Goal: Obtain resource: Download file/media

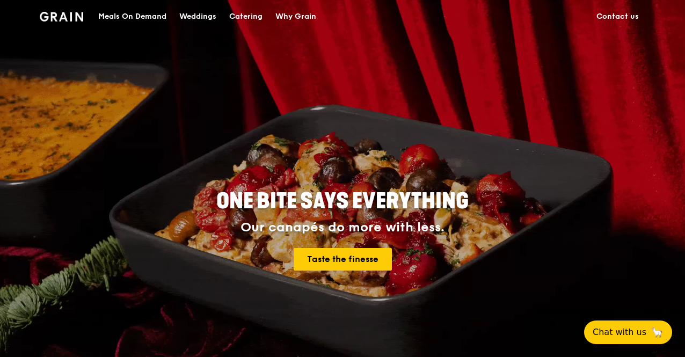
click at [248, 14] on div "Catering" at bounding box center [245, 17] width 33 height 32
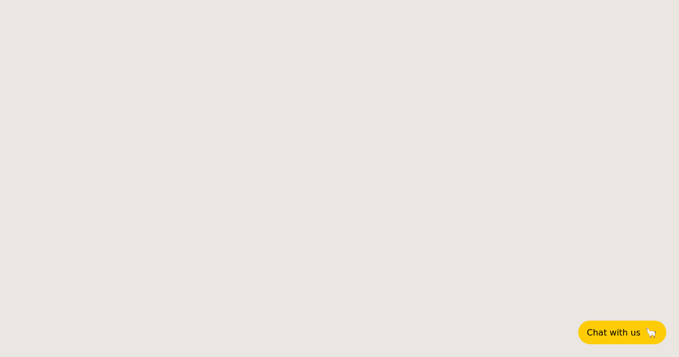
select select
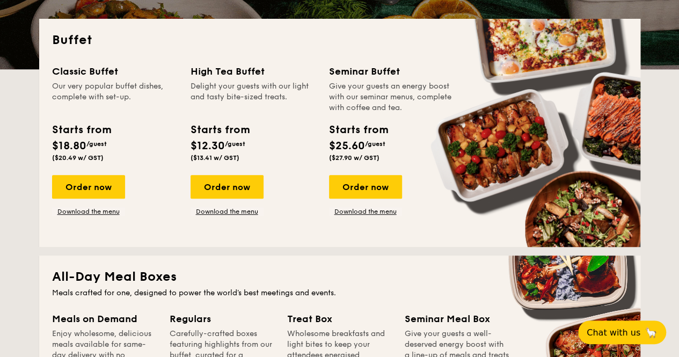
scroll to position [215, 0]
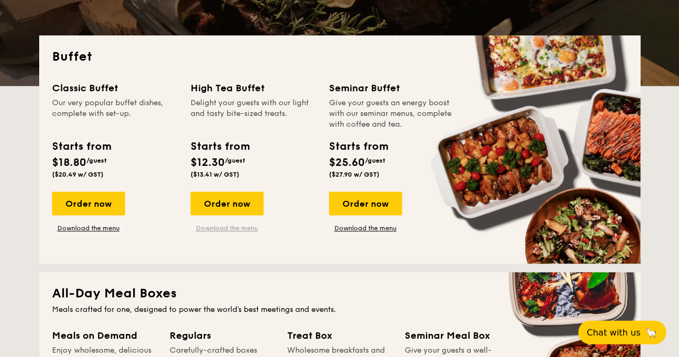
click at [220, 228] on link "Download the menu" at bounding box center [226, 228] width 73 height 9
